Goal: Task Accomplishment & Management: Manage account settings

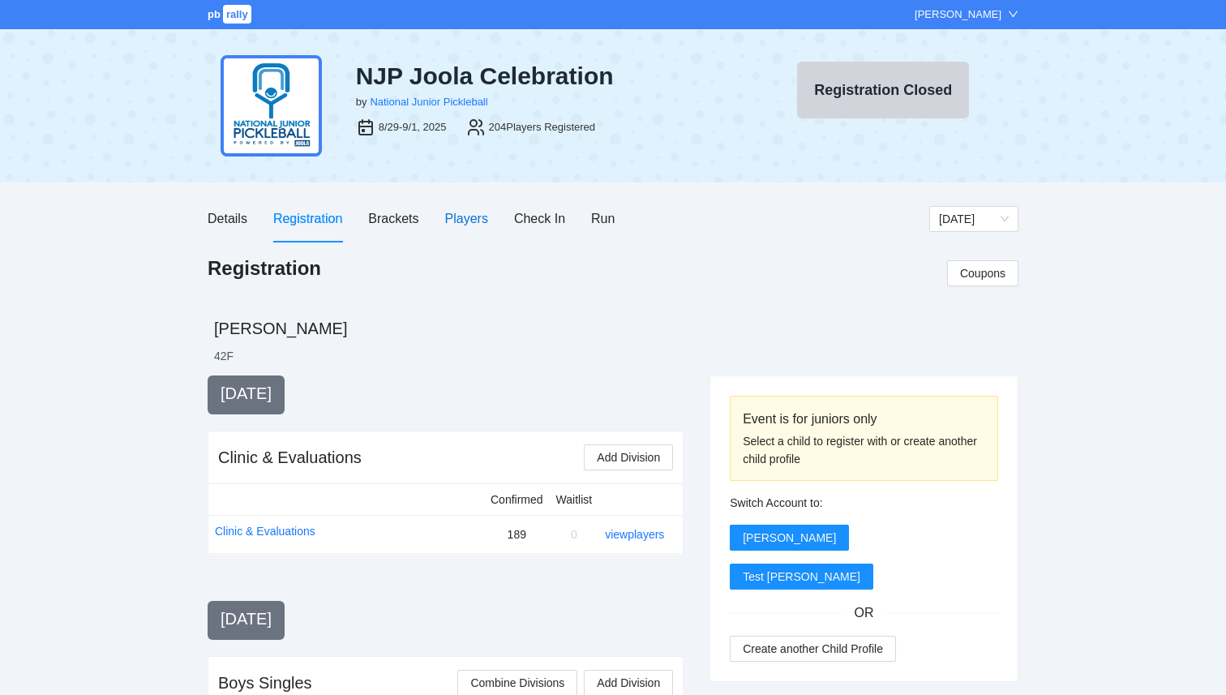
click at [466, 214] on div "Players" at bounding box center [466, 218] width 43 height 20
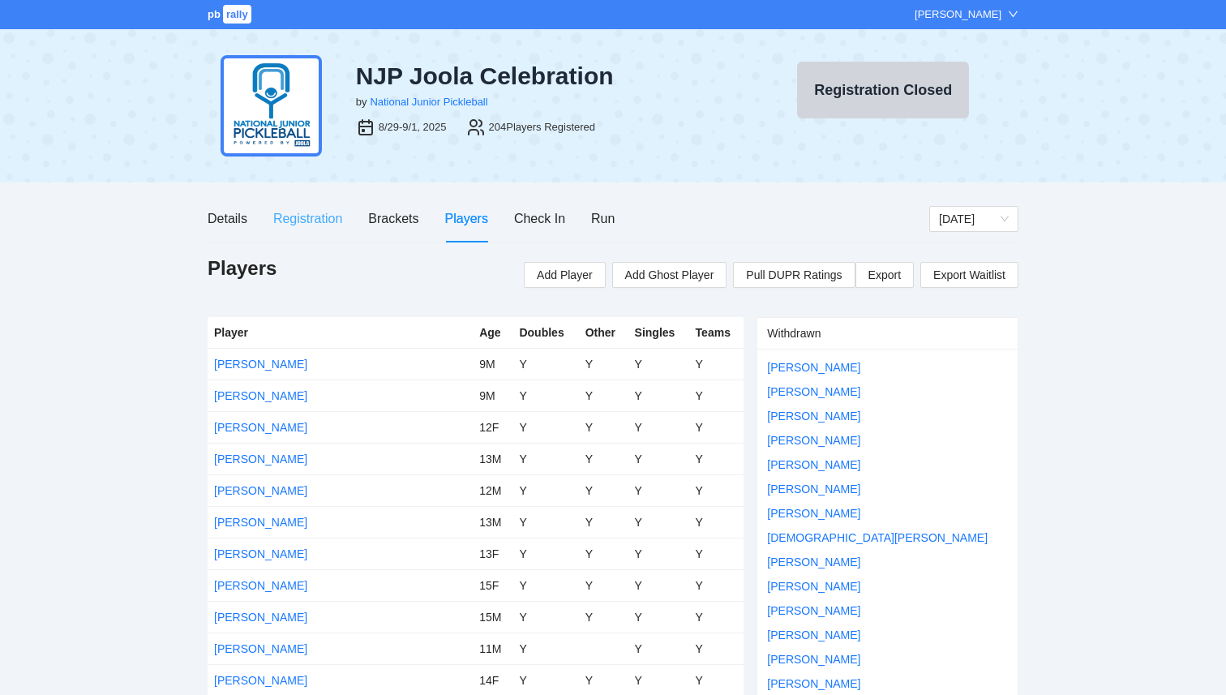
click at [297, 231] on div "Registration" at bounding box center [307, 218] width 69 height 46
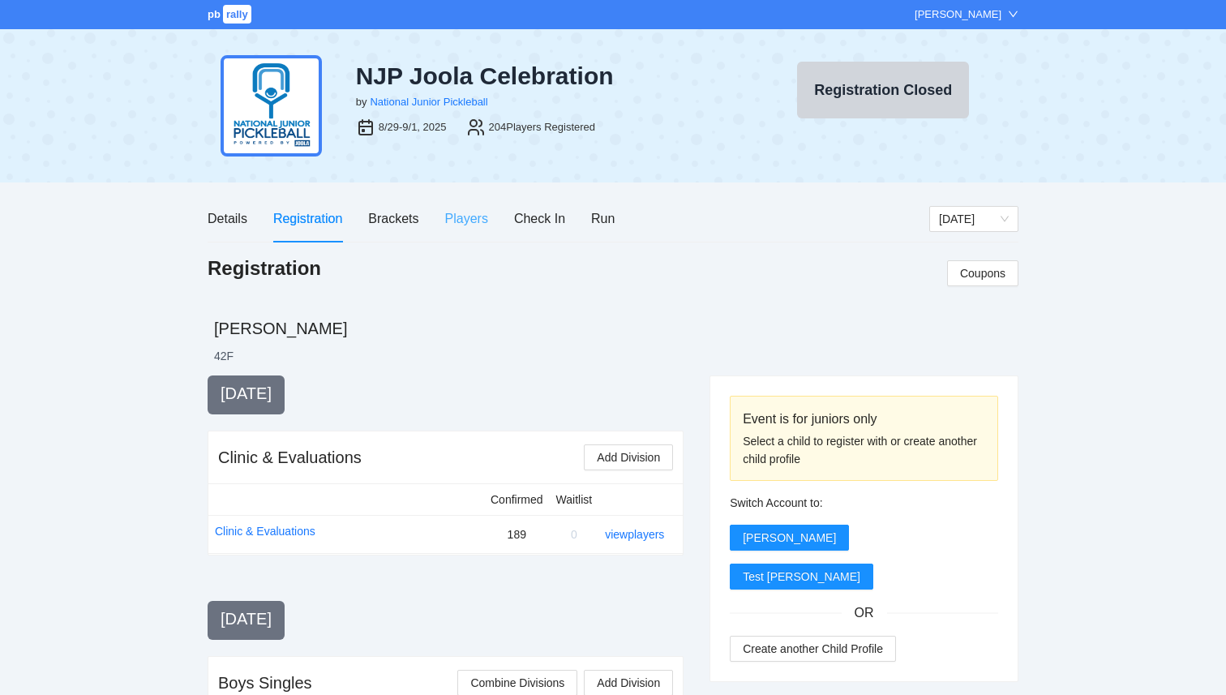
click at [460, 207] on div "Players" at bounding box center [466, 218] width 43 height 46
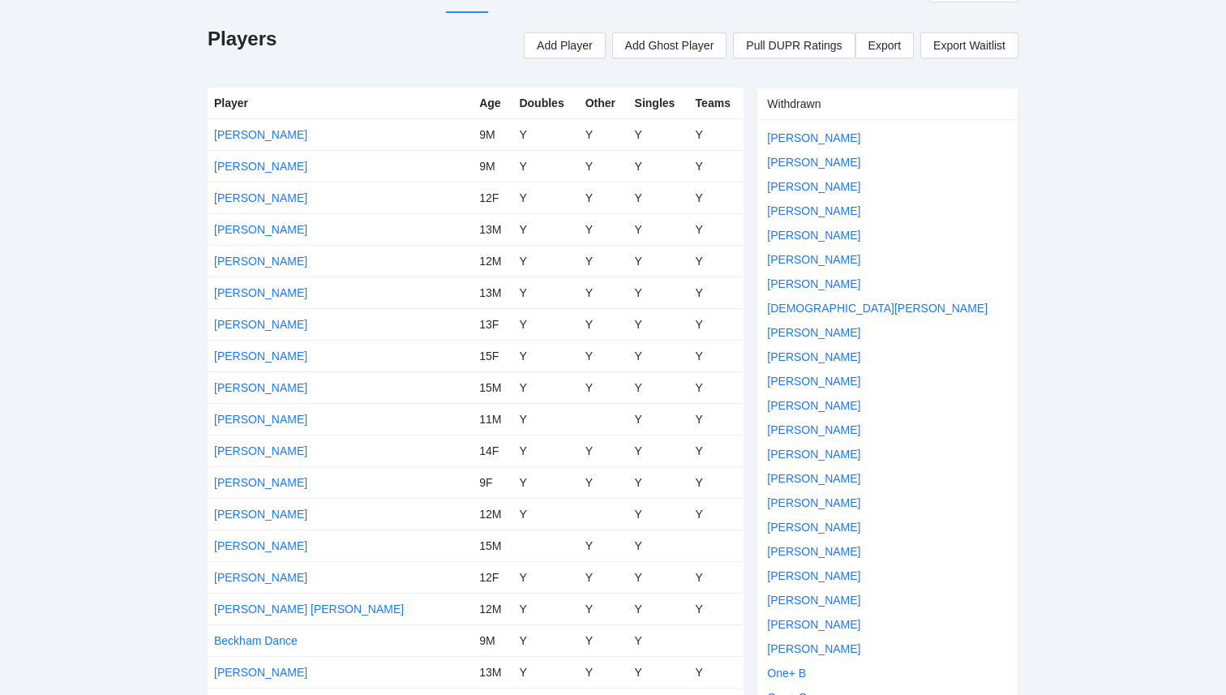
scroll to position [231, 0]
click at [248, 482] on link "[PERSON_NAME]" at bounding box center [260, 480] width 93 height 13
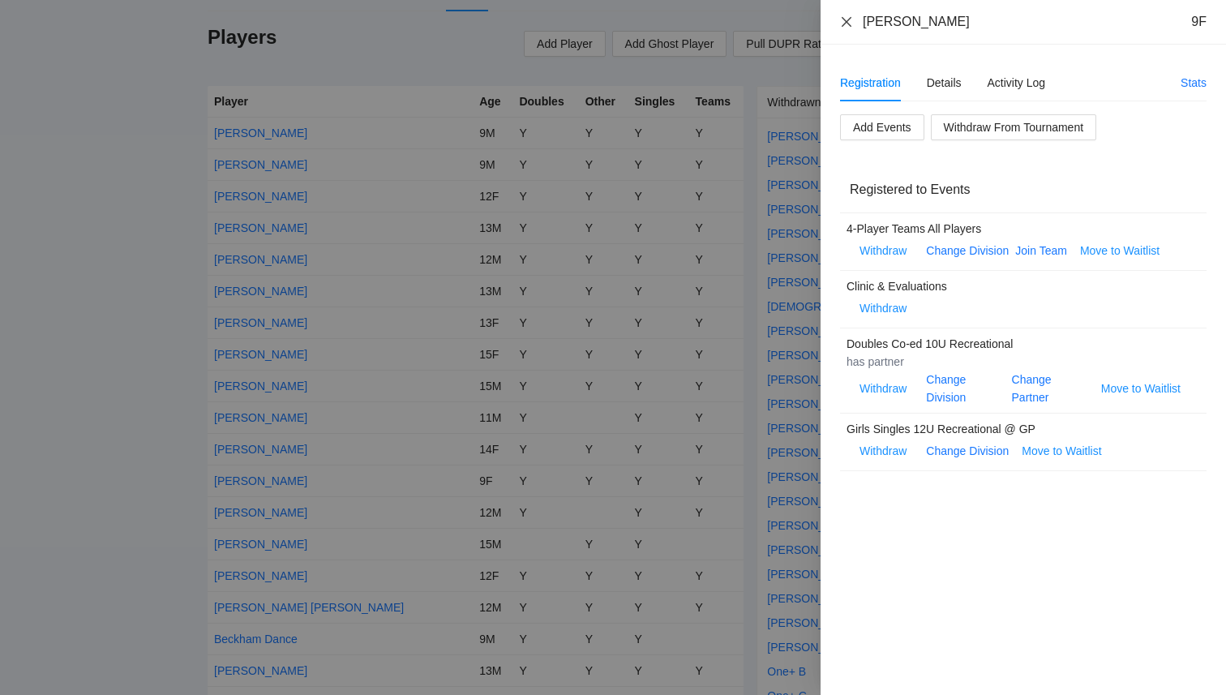
click at [846, 23] on icon "close" at bounding box center [846, 21] width 13 height 13
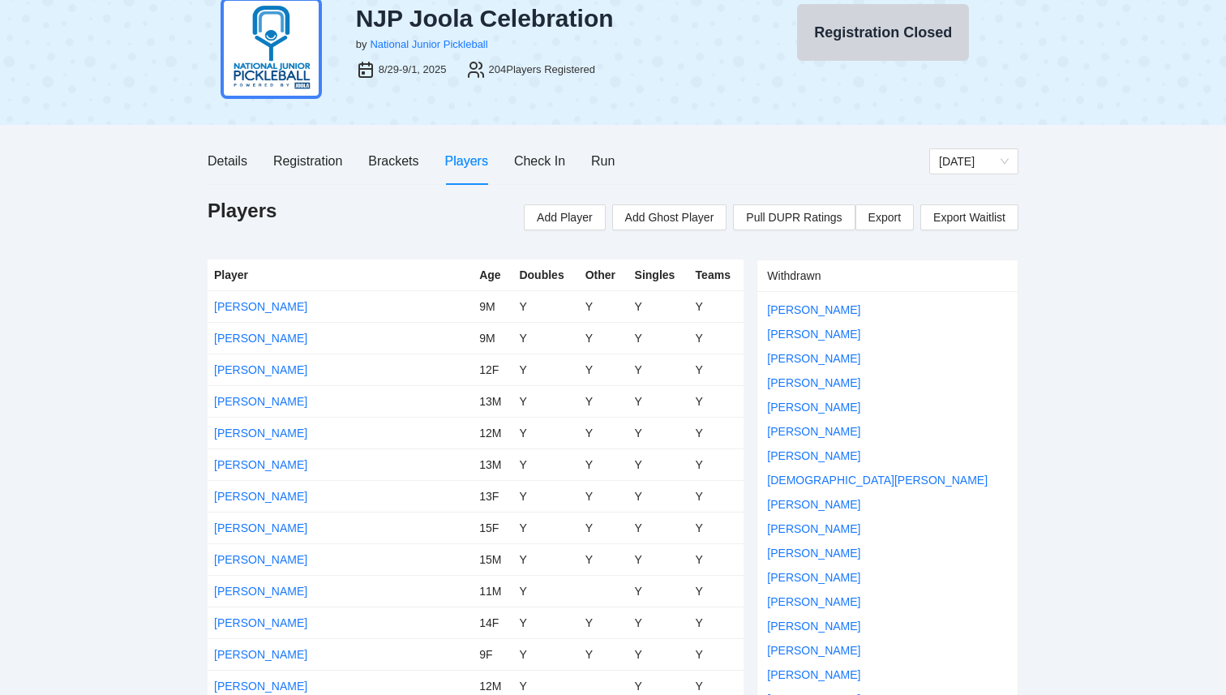
scroll to position [0, 0]
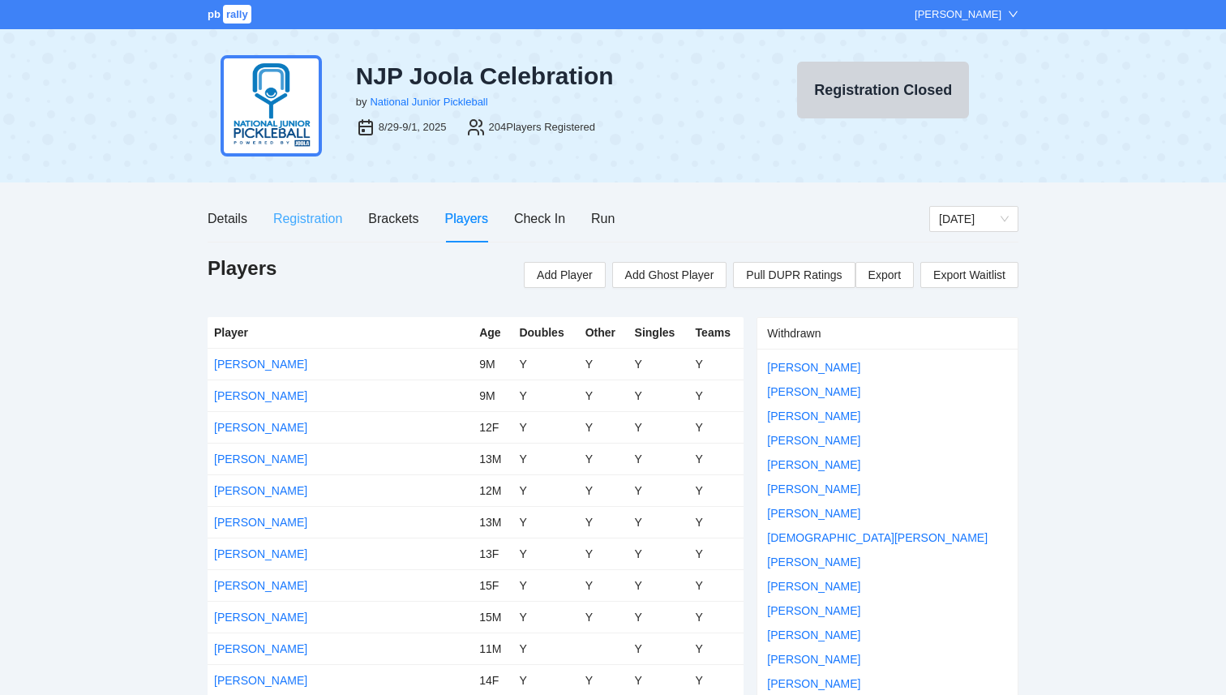
click at [311, 230] on div "Registration" at bounding box center [307, 218] width 69 height 46
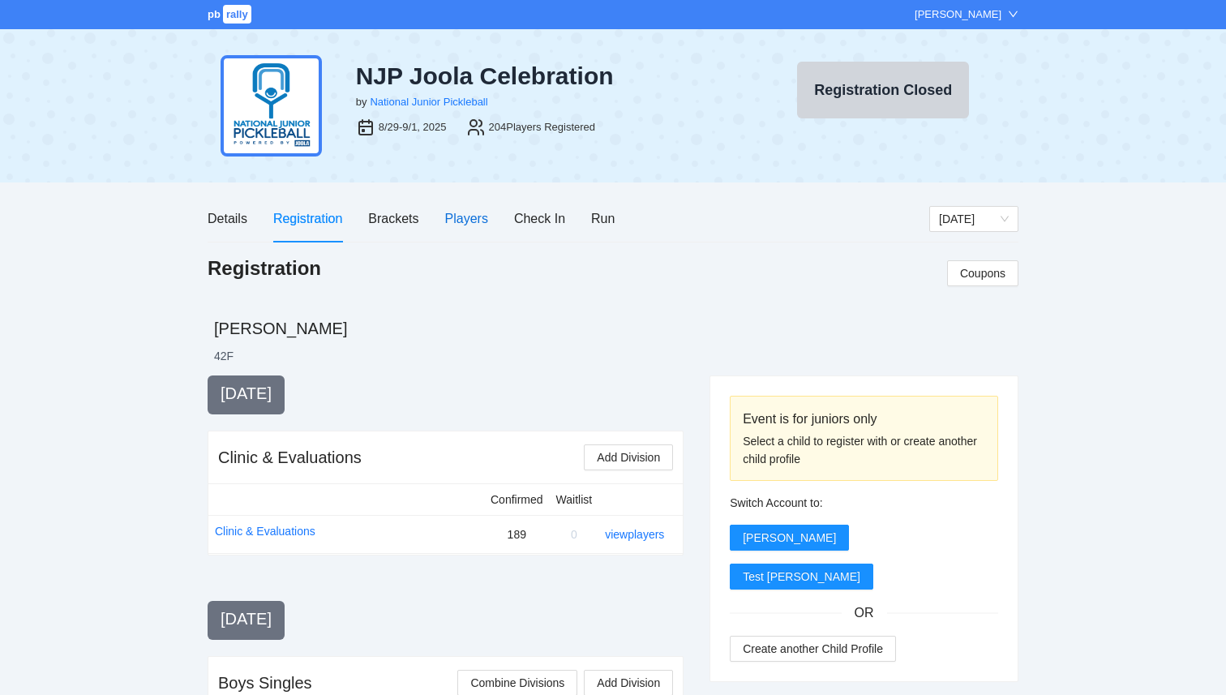
click at [472, 217] on div "Players" at bounding box center [466, 218] width 43 height 20
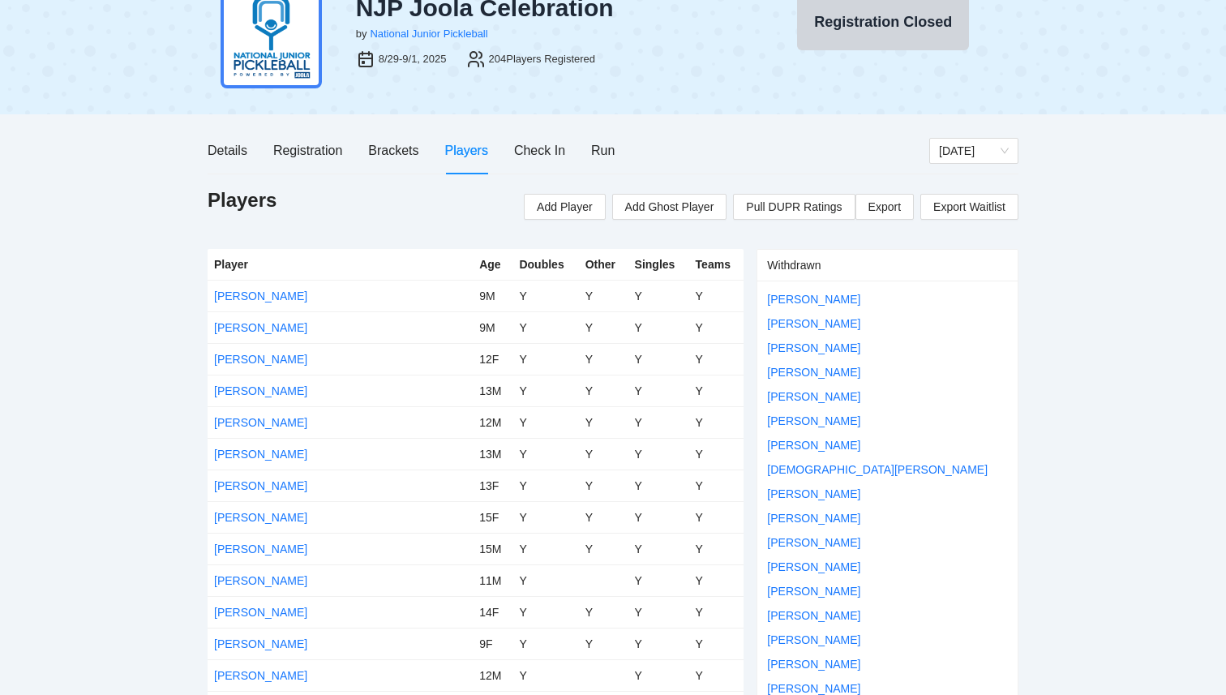
scroll to position [118, 0]
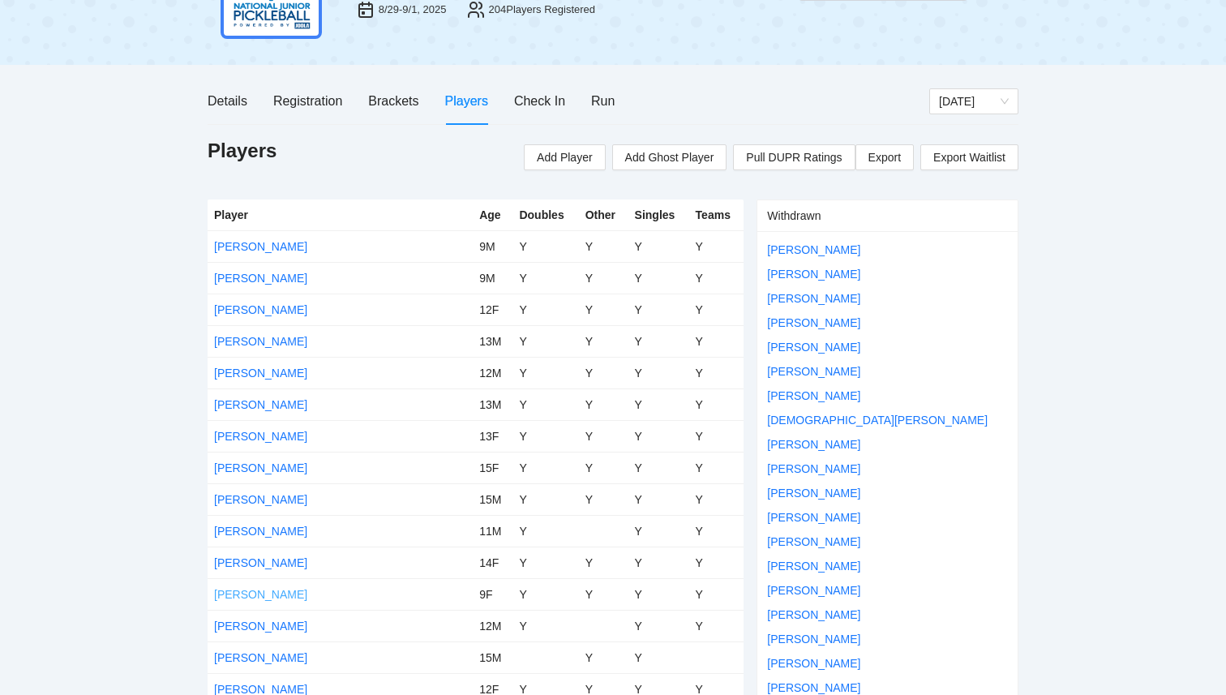
click at [267, 591] on link "[PERSON_NAME]" at bounding box center [260, 594] width 93 height 13
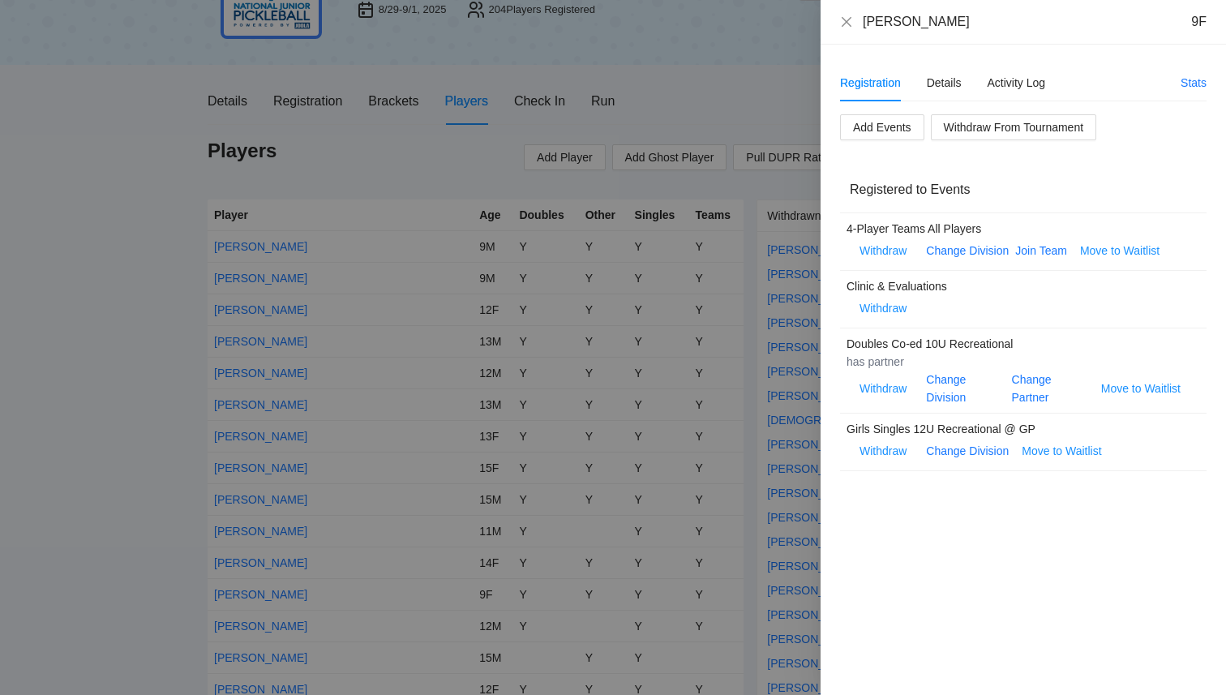
click at [714, 43] on div at bounding box center [613, 347] width 1226 height 695
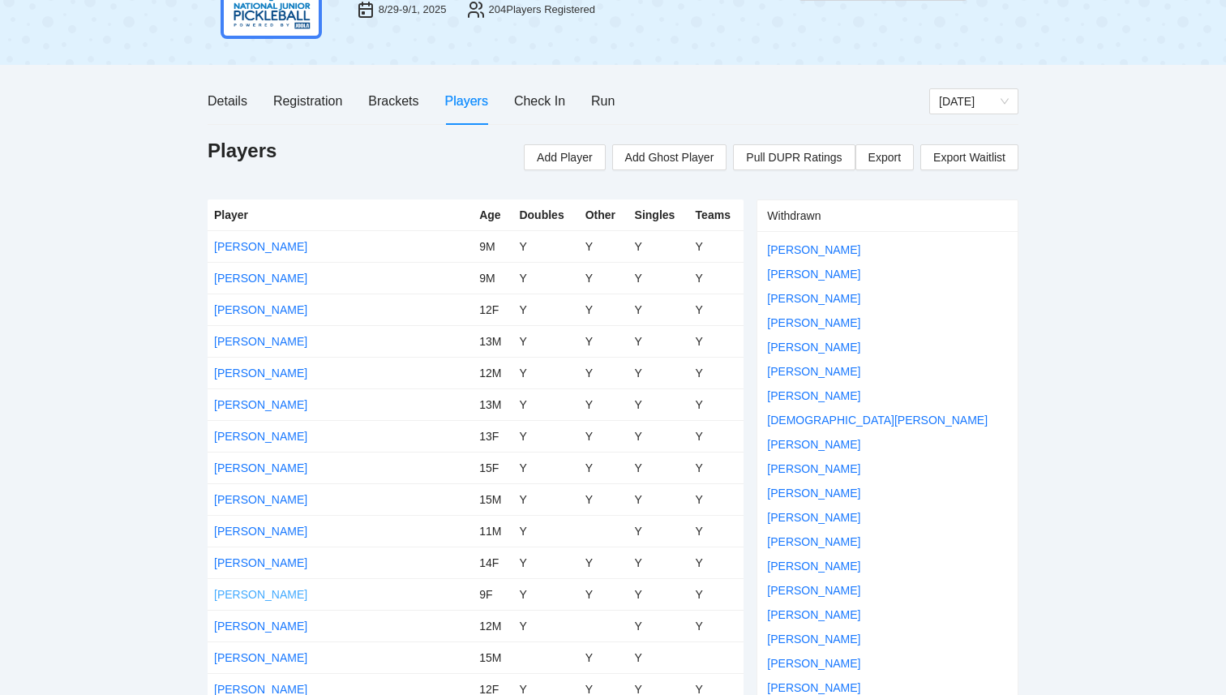
click at [263, 589] on link "[PERSON_NAME]" at bounding box center [260, 594] width 93 height 13
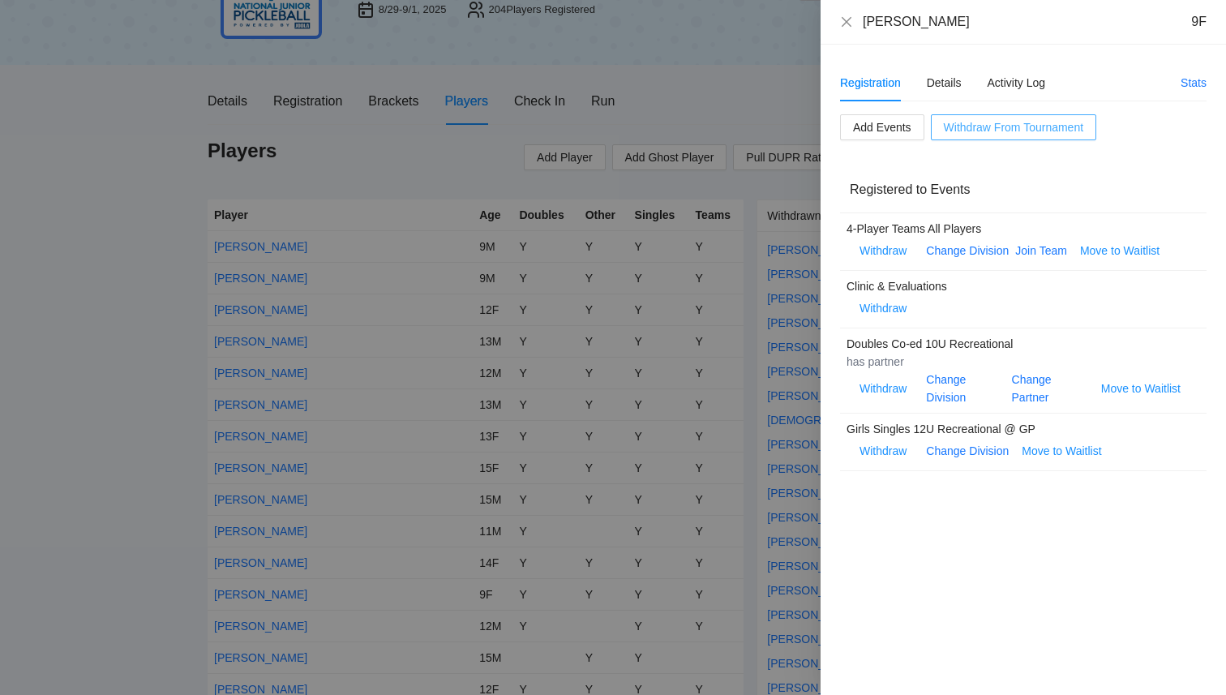
click at [983, 127] on span "Withdraw From Tournament" at bounding box center [1013, 127] width 139 height 18
click at [1039, 88] on div "Are you sure? Cancel OK" at bounding box center [1014, 62] width 114 height 73
click at [1040, 75] on span "OK" at bounding box center [1044, 76] width 16 height 18
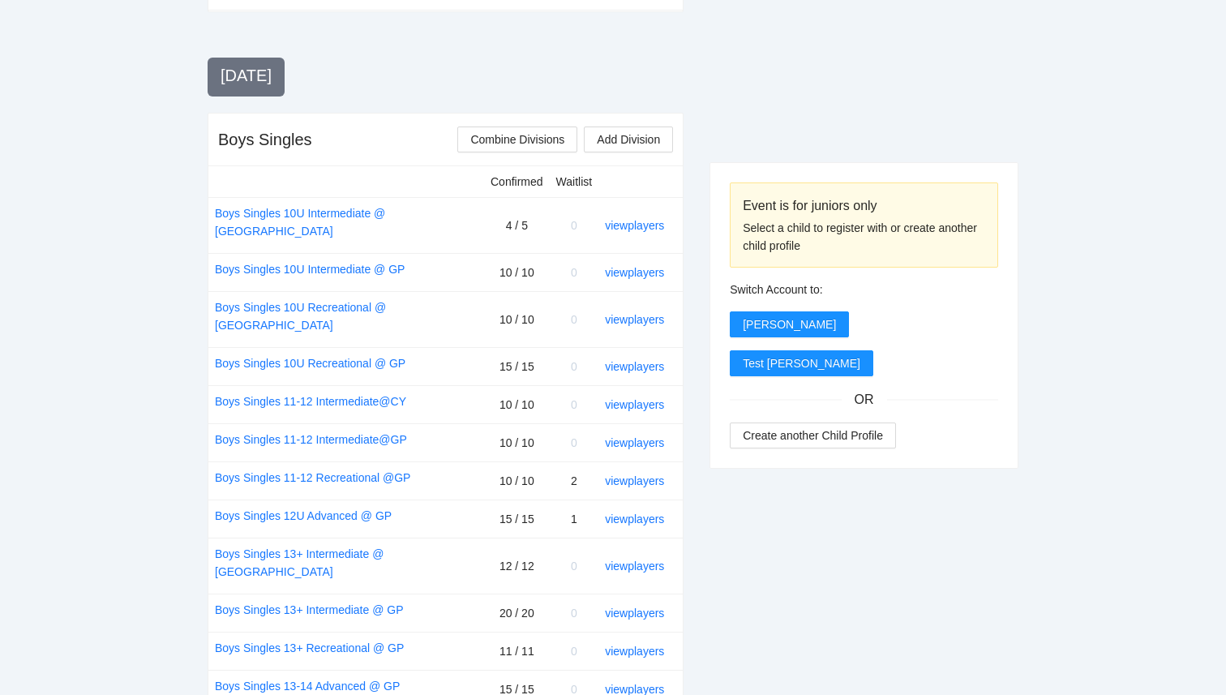
scroll to position [571, 0]
